Goal: Use online tool/utility: Use online tool/utility

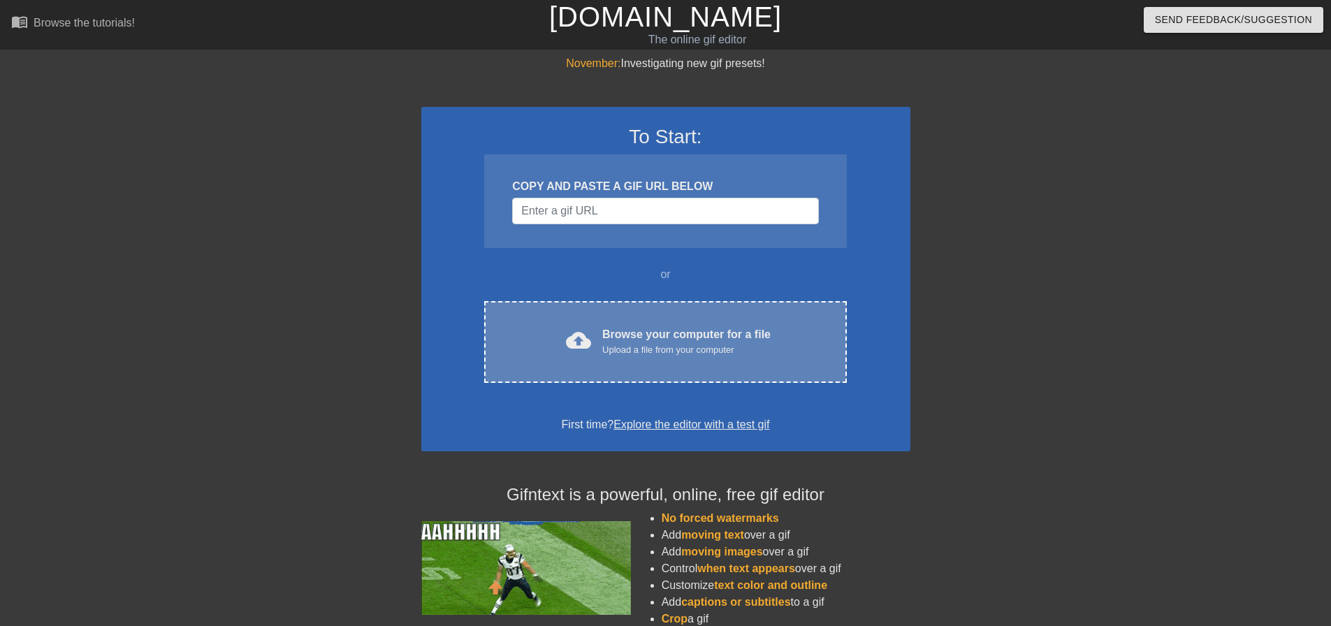
click at [642, 333] on div "Browse your computer for a file Upload a file from your computer" at bounding box center [686, 341] width 168 height 31
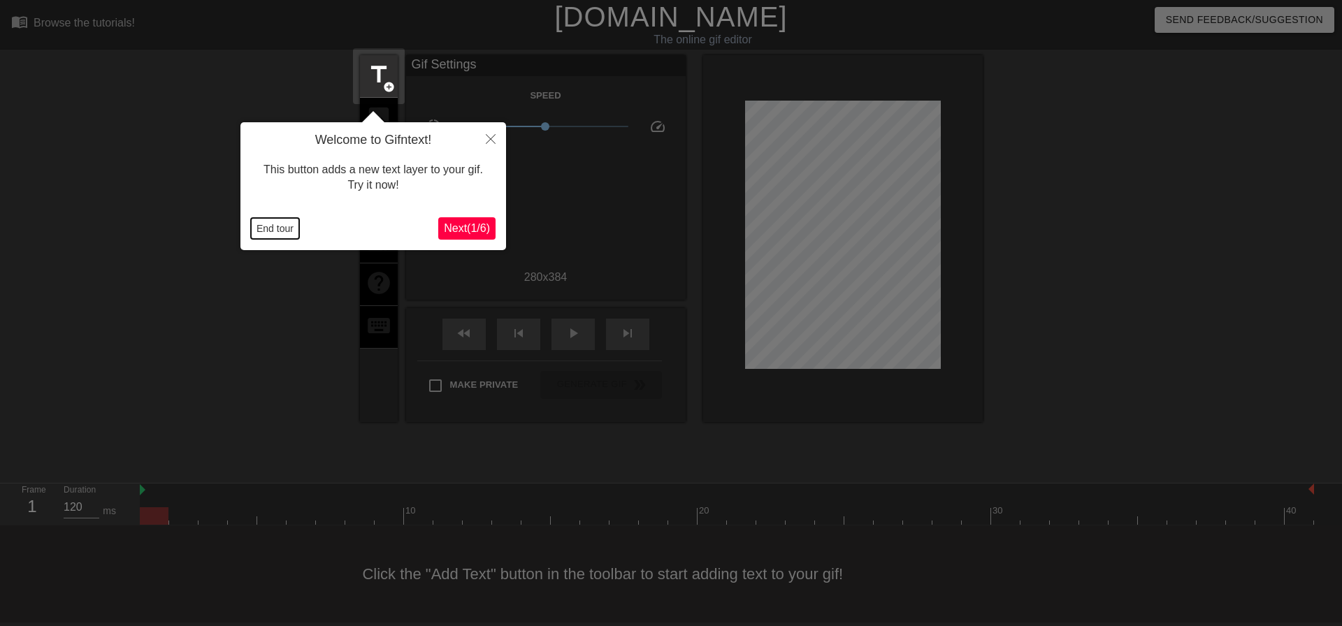
click at [269, 230] on button "End tour" at bounding box center [275, 228] width 48 height 21
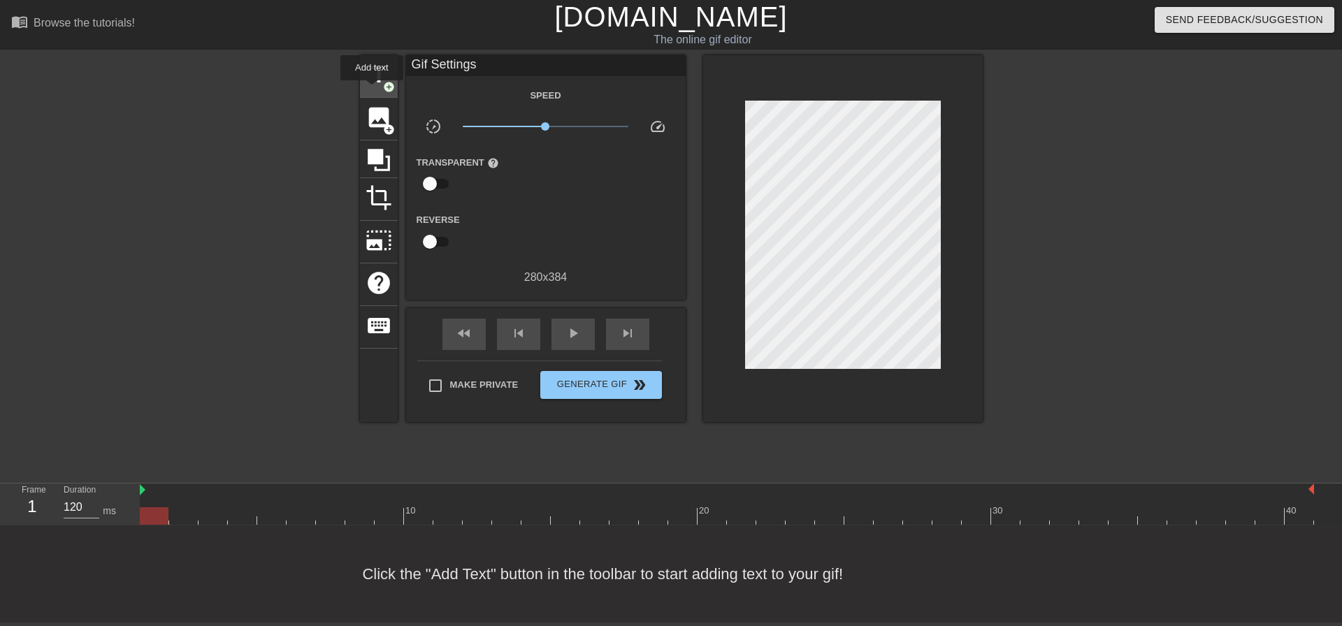
click at [370, 85] on span "title" at bounding box center [378, 74] width 27 height 27
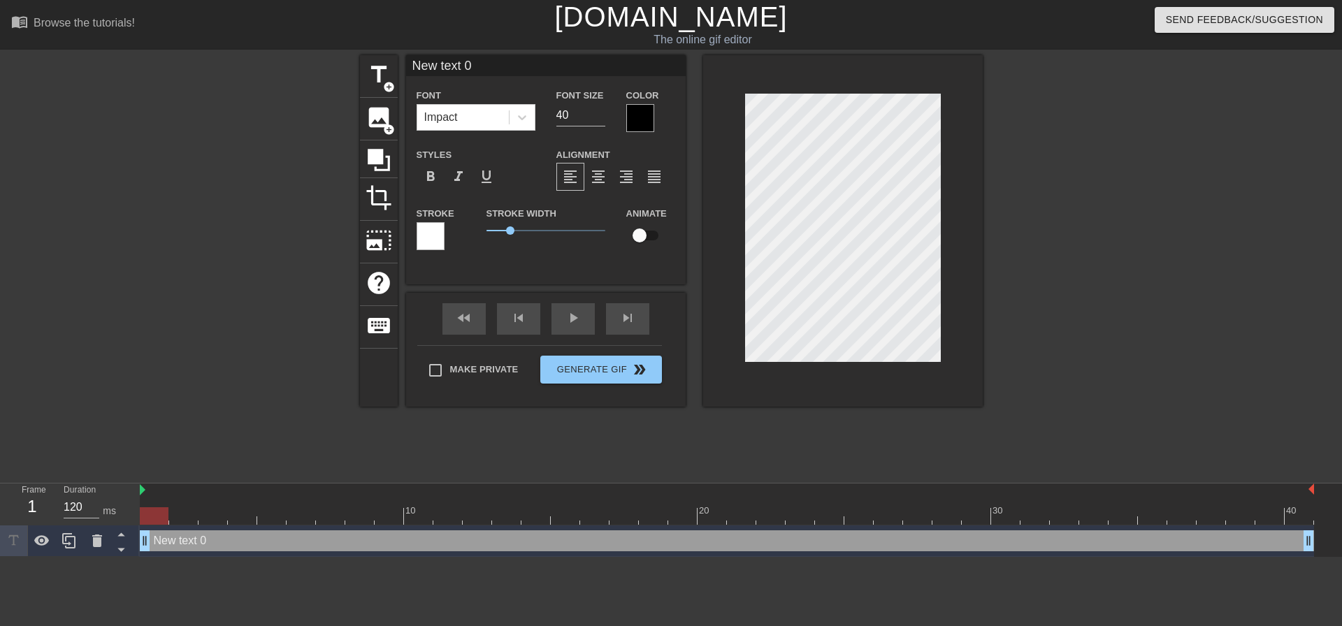
scroll to position [2, 3]
type input "1"
type textarea "1"
type input "12"
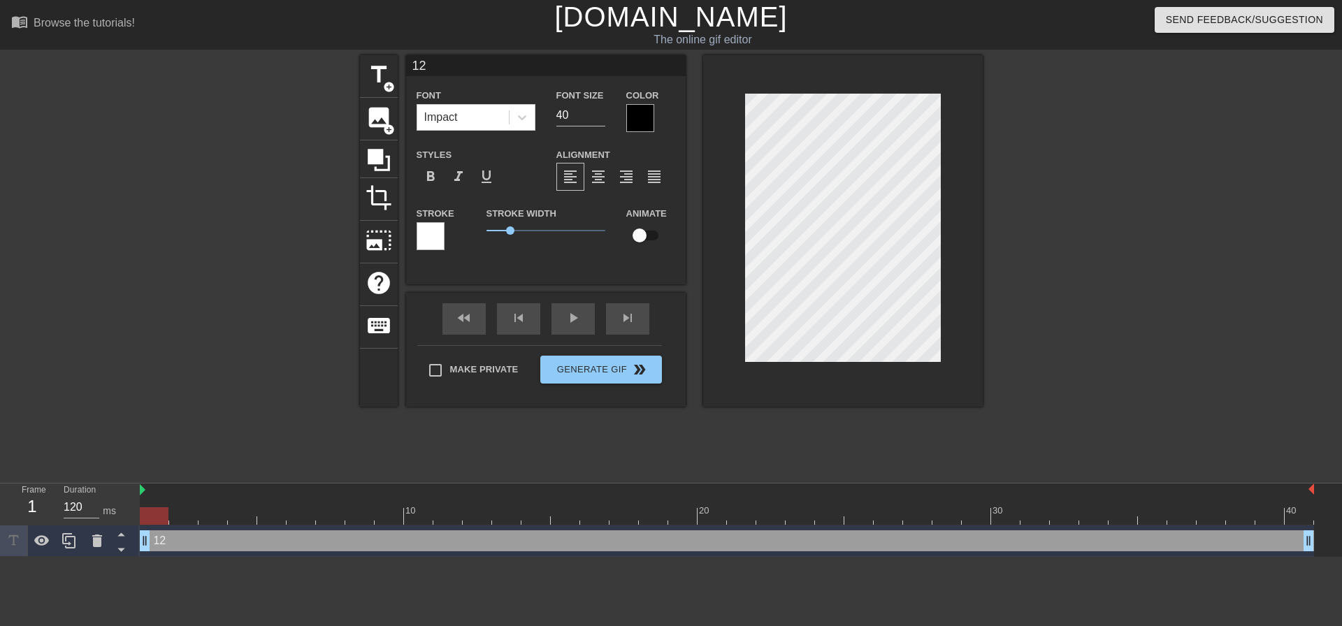
type textarea "120"
type input "120"
type textarea "120"
click at [639, 123] on div at bounding box center [640, 118] width 28 height 28
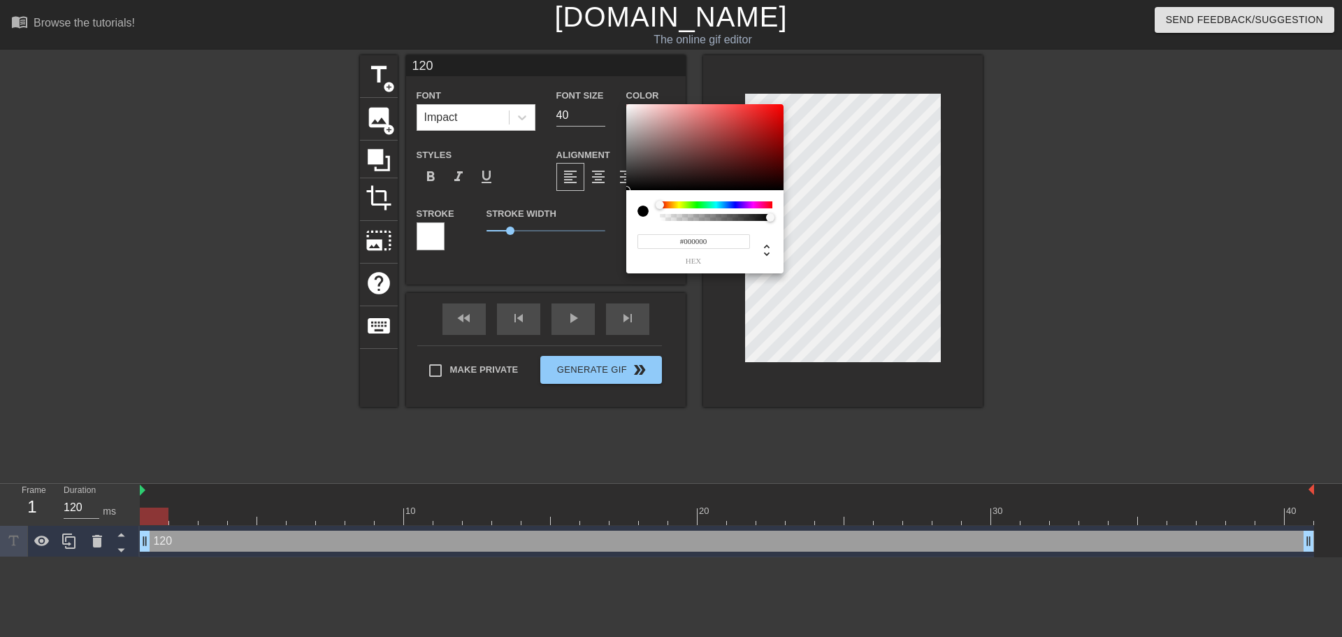
click at [701, 235] on input "#000000" at bounding box center [693, 241] width 113 height 15
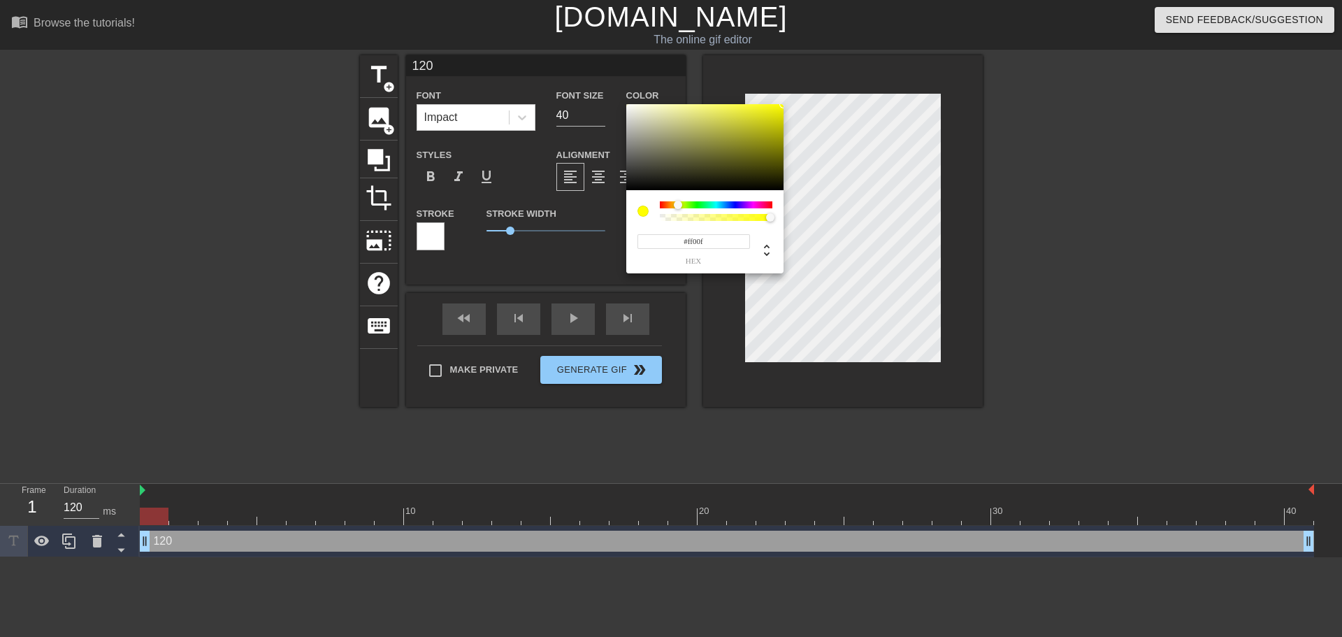
type input "#ff00ff"
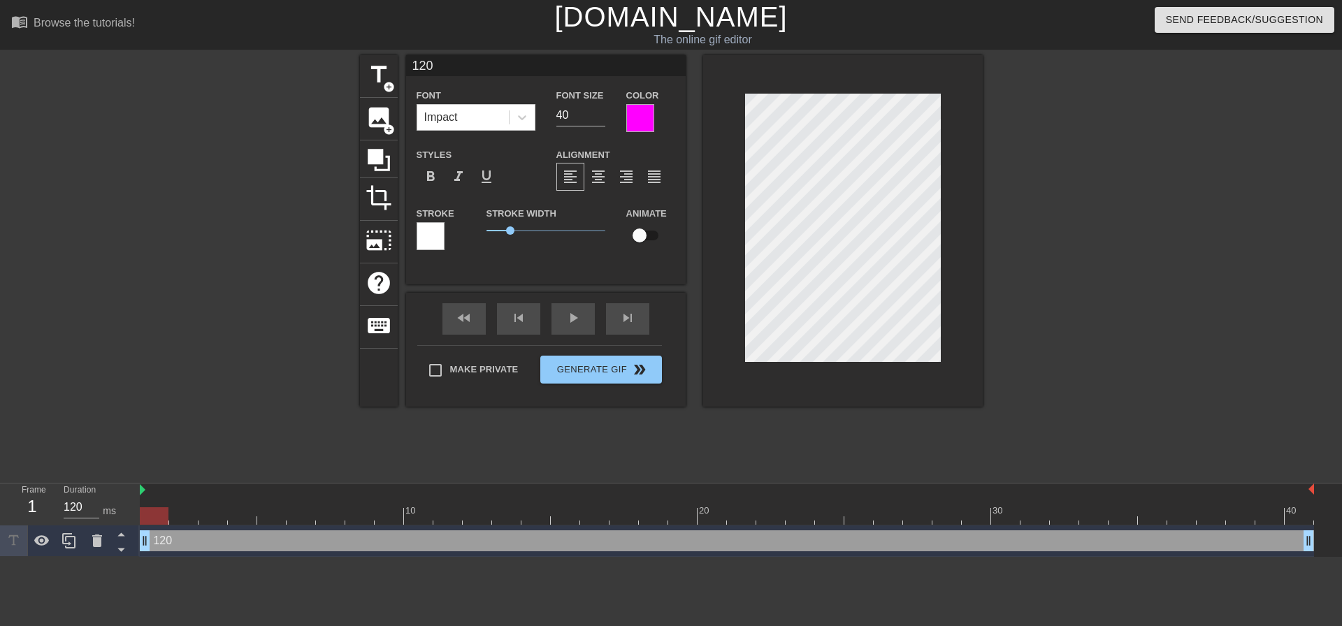
click at [430, 232] on div at bounding box center [430, 236] width 28 height 28
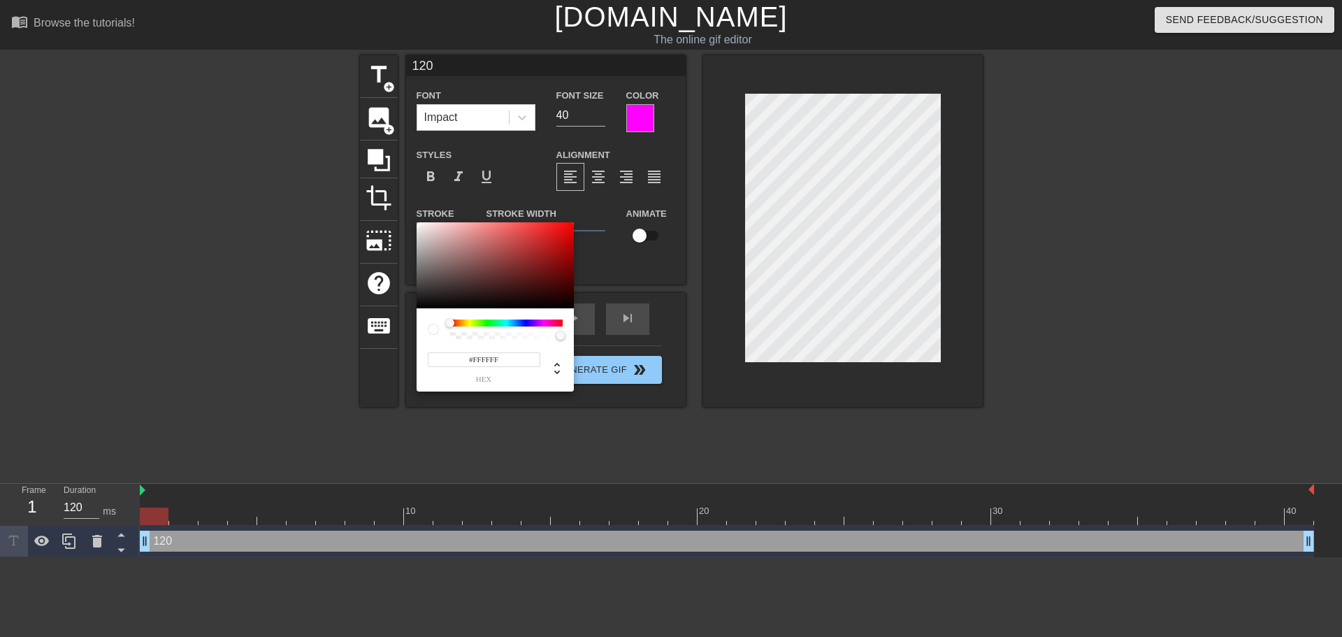
click at [483, 359] on input "#FFFFFF" at bounding box center [484, 359] width 113 height 15
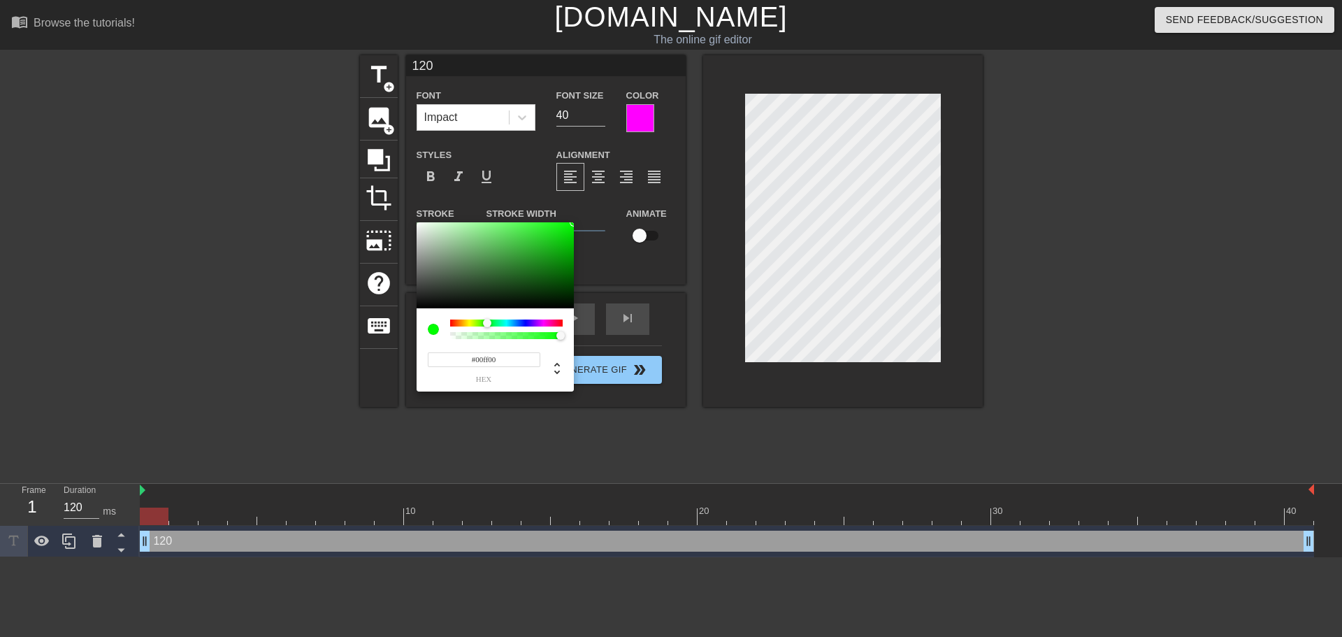
type input "#00ff00"
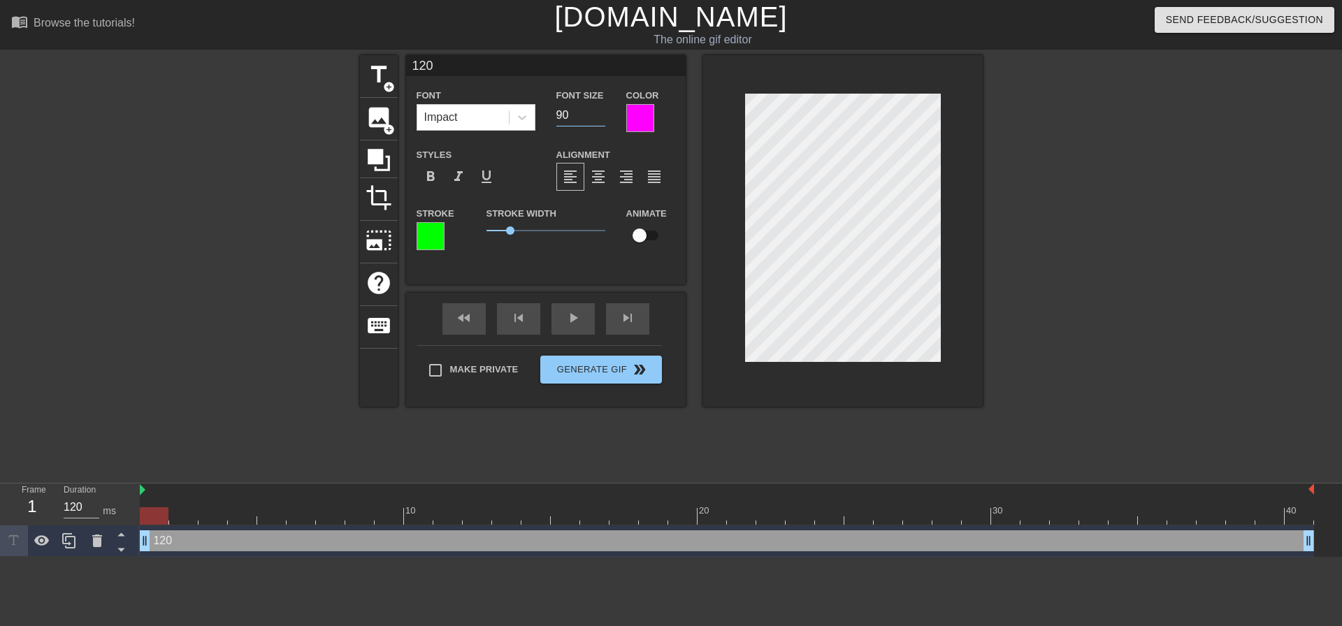
type input "90"
click at [600, 111] on input "90" at bounding box center [580, 115] width 49 height 22
click at [640, 239] on input "checkbox" at bounding box center [640, 235] width 80 height 27
checkbox input "true"
click at [703, 514] on div at bounding box center [727, 515] width 1174 height 17
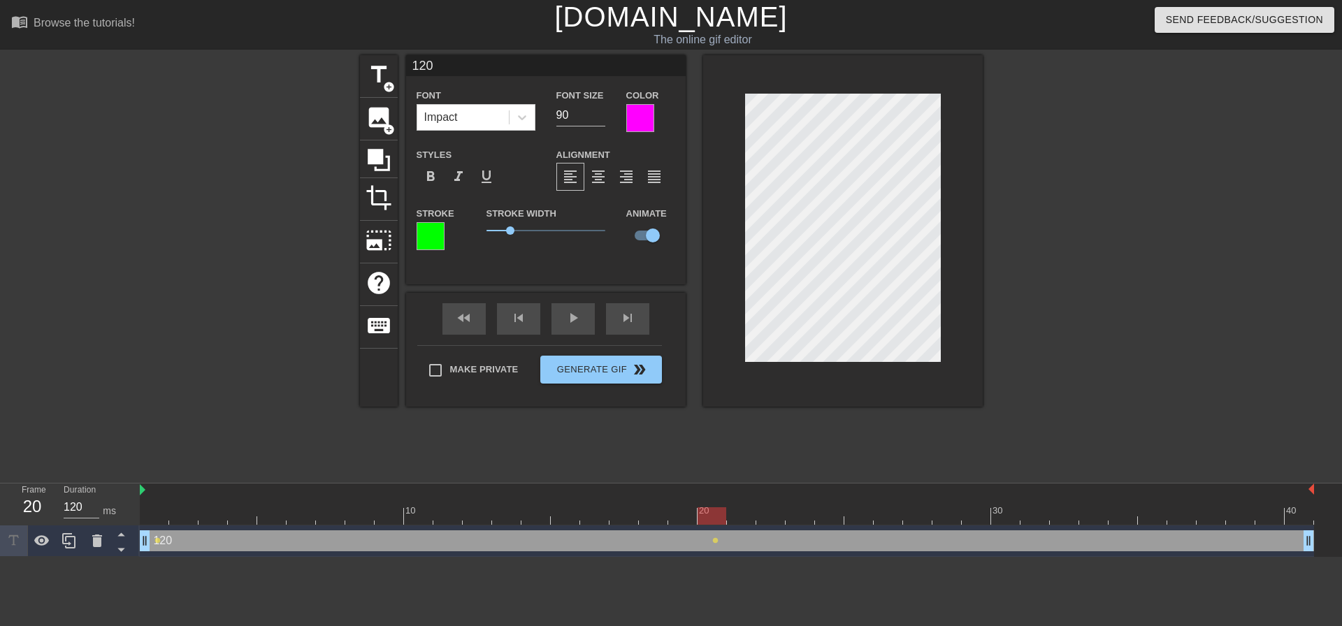
click at [1287, 518] on div at bounding box center [727, 515] width 1174 height 17
click at [153, 516] on div at bounding box center [727, 515] width 1174 height 17
click at [1298, 518] on div at bounding box center [727, 515] width 1174 height 17
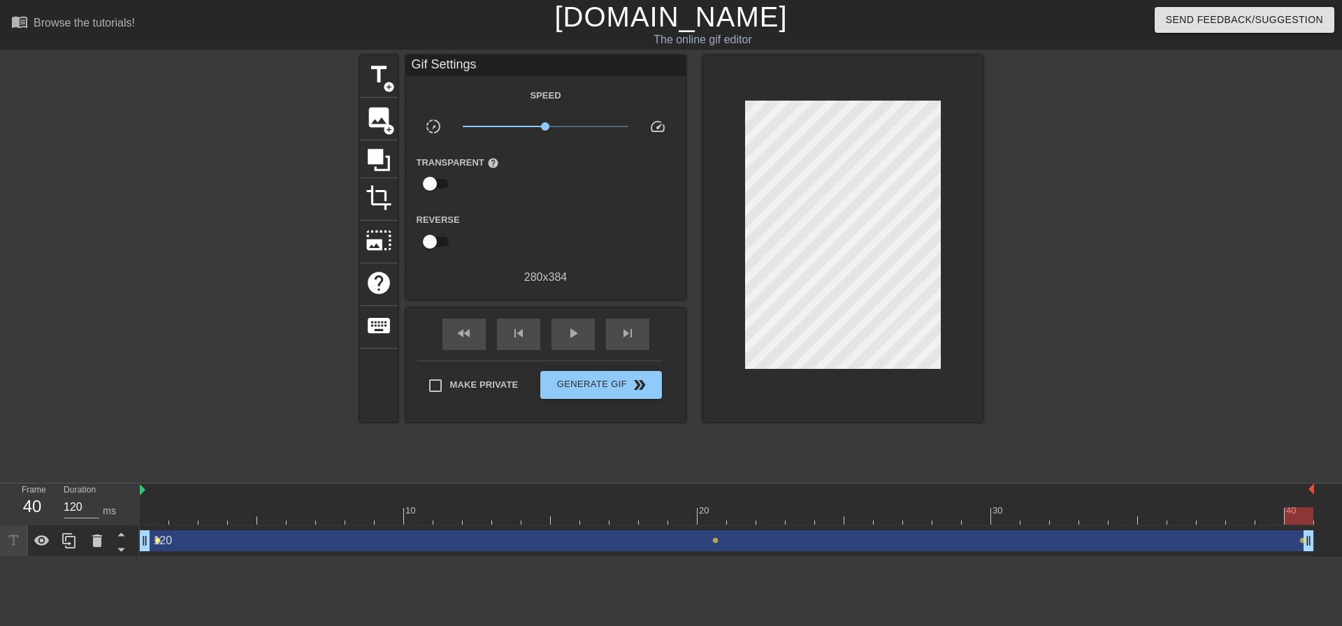
click at [159, 540] on span "lens" at bounding box center [157, 540] width 6 height 6
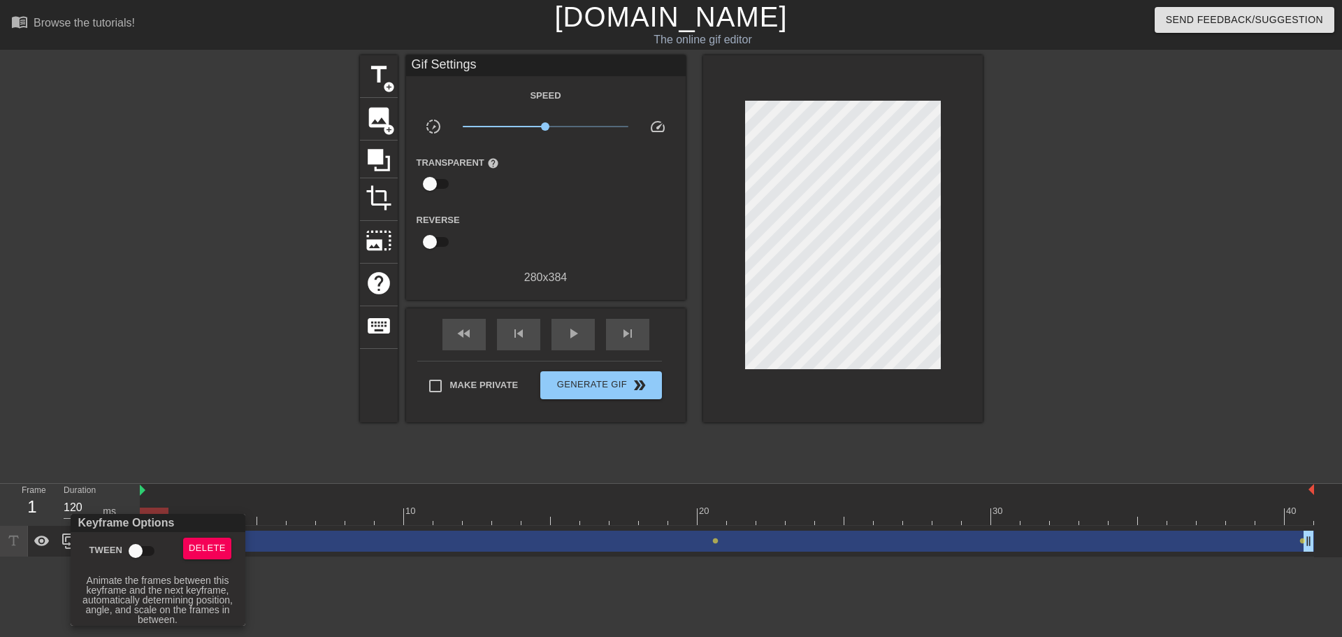
click at [139, 550] on input "Tween" at bounding box center [136, 550] width 80 height 27
checkbox input "true"
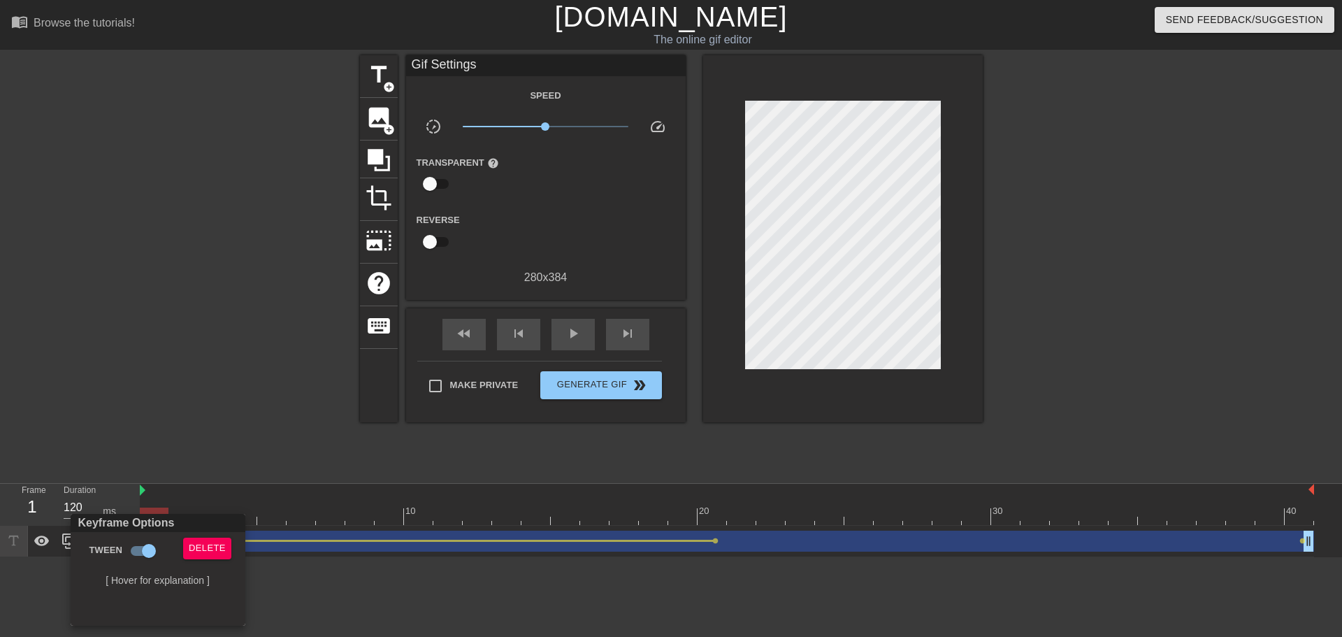
click at [718, 538] on div at bounding box center [671, 318] width 1342 height 637
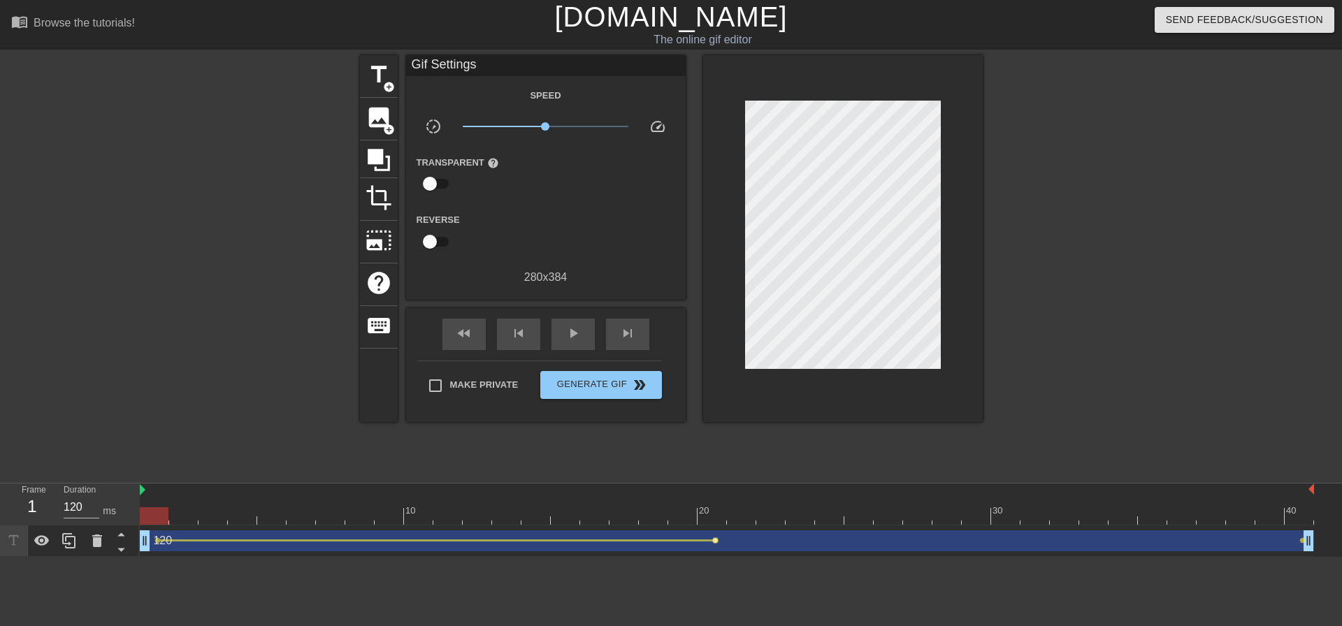
click at [718, 538] on span "lens" at bounding box center [715, 540] width 6 height 6
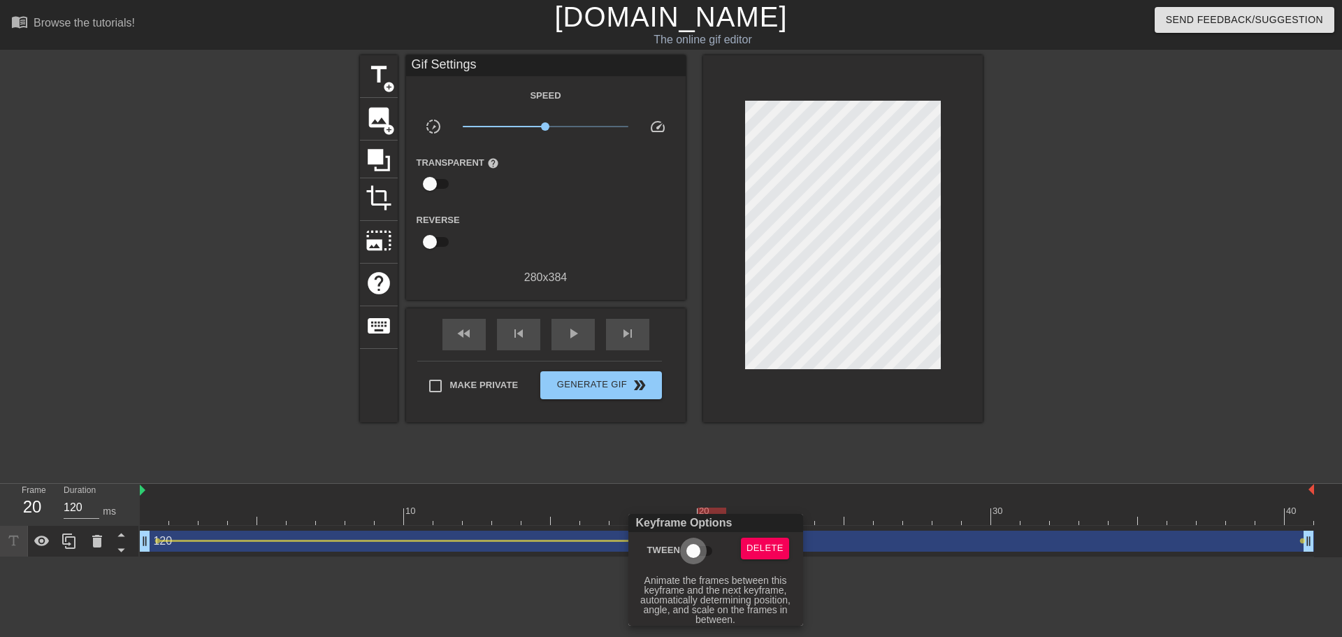
click at [692, 553] on input "Tween" at bounding box center [693, 550] width 80 height 27
checkbox input "true"
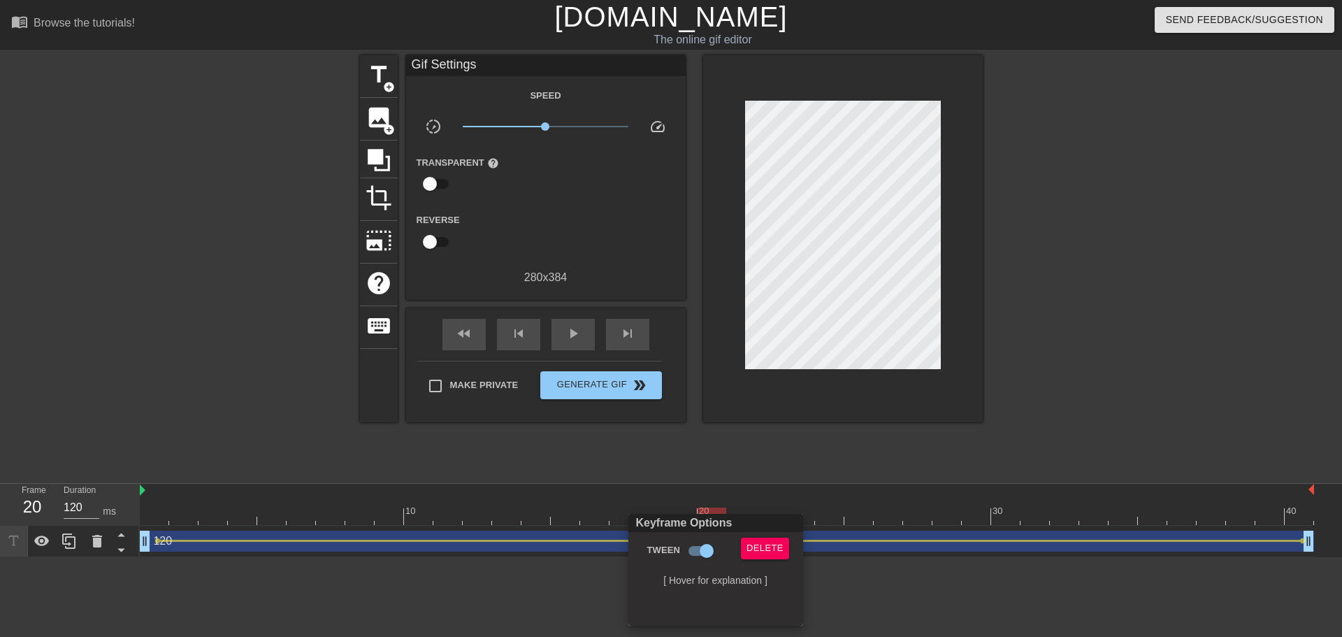
click at [505, 606] on div at bounding box center [671, 318] width 1342 height 637
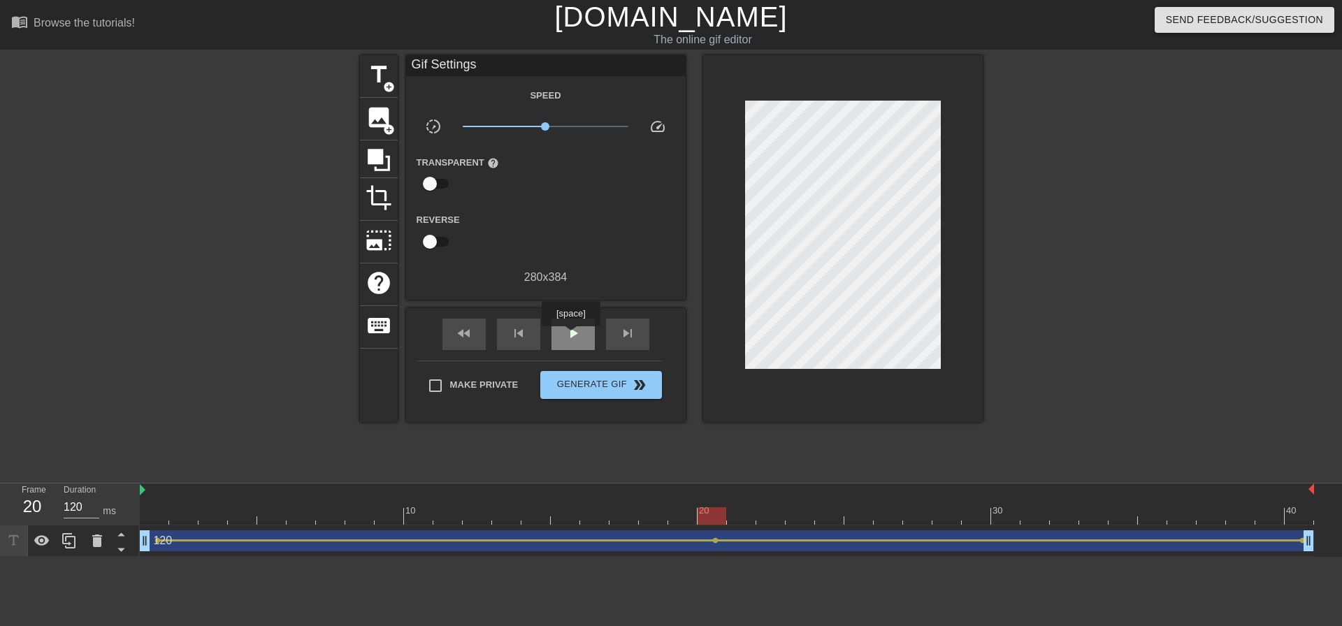
click at [570, 336] on span "play_arrow" at bounding box center [573, 333] width 17 height 17
click at [572, 331] on span "pause" at bounding box center [573, 333] width 17 height 17
click at [583, 391] on span "Generate Gif double_arrow" at bounding box center [601, 385] width 110 height 17
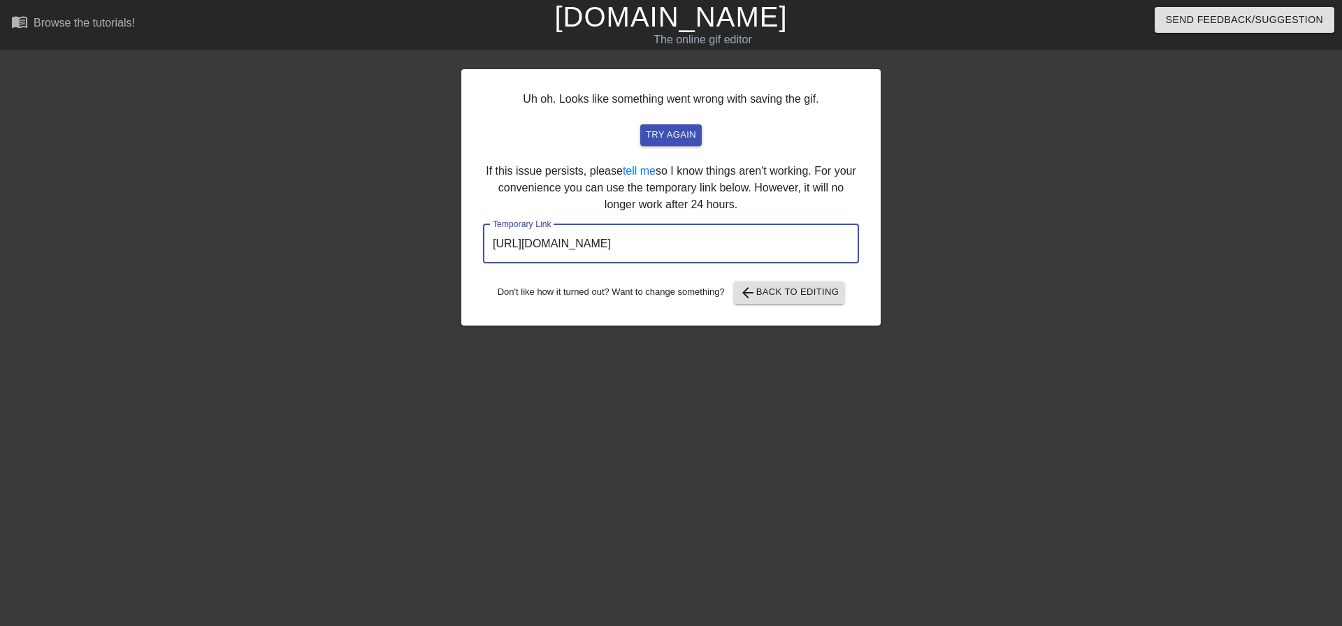
drag, startPoint x: 781, startPoint y: 244, endPoint x: 495, endPoint y: 242, distance: 285.1
click at [495, 242] on input "[URL][DOMAIN_NAME]" at bounding box center [671, 243] width 376 height 39
